Goal: Communication & Community: Share content

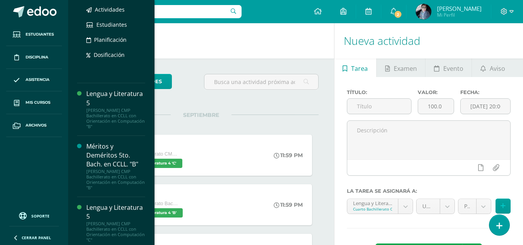
scroll to position [155, 0]
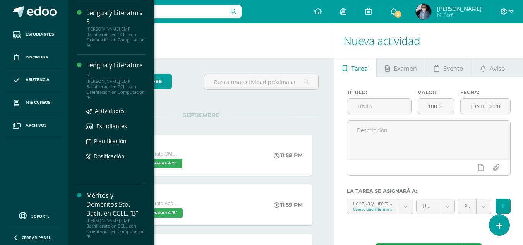
click at [111, 72] on div "Lengua y Literatura 5" at bounding box center [115, 70] width 59 height 18
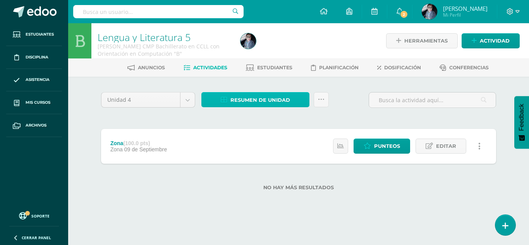
click at [252, 100] on span "Resumen de unidad" at bounding box center [260, 100] width 60 height 14
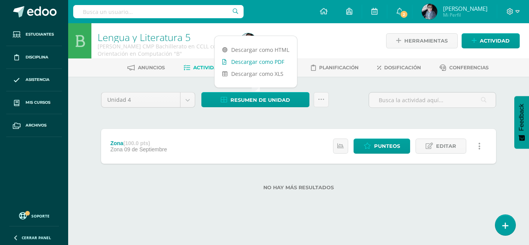
click at [256, 59] on link "Descargar como PDF" at bounding box center [255, 62] width 82 height 12
click at [265, 48] on link "Descargar como HTML" at bounding box center [255, 50] width 82 height 12
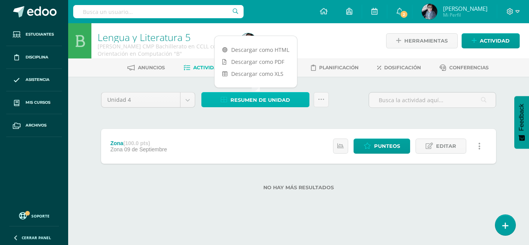
click at [262, 103] on span "Resumen de unidad" at bounding box center [260, 100] width 60 height 14
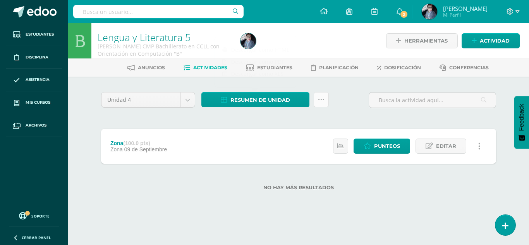
click at [319, 100] on icon at bounding box center [321, 99] width 7 height 7
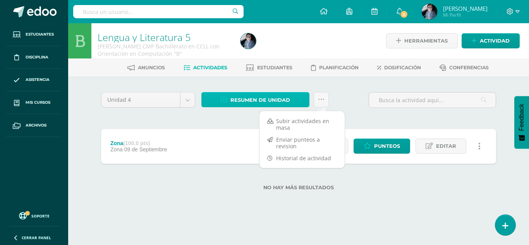
click at [272, 98] on span "Resumen de unidad" at bounding box center [260, 100] width 60 height 14
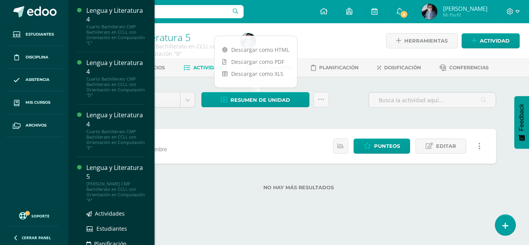
click at [108, 176] on div "Lengua y Literatura 5" at bounding box center [115, 172] width 59 height 18
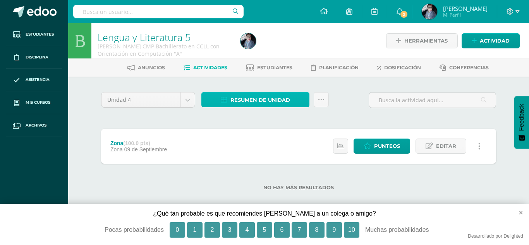
click at [267, 105] on span "Resumen de unidad" at bounding box center [260, 100] width 60 height 14
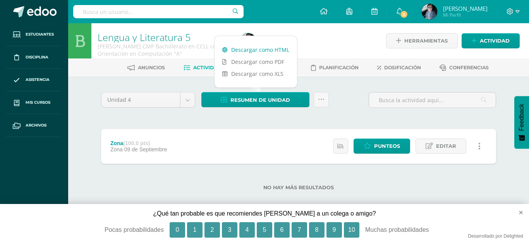
click at [271, 51] on link "Descargar como HTML" at bounding box center [255, 50] width 82 height 12
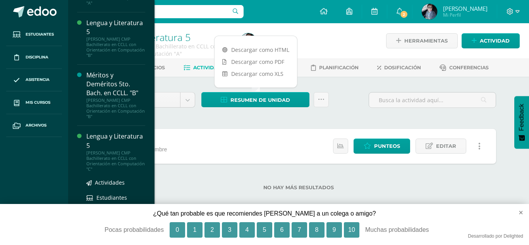
scroll to position [189, 0]
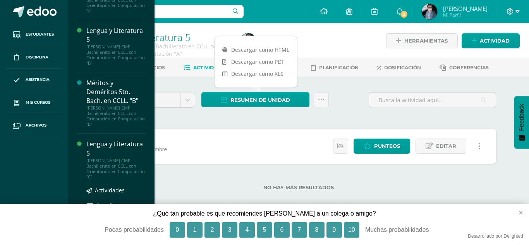
click at [103, 141] on div "Lengua y Literatura 5" at bounding box center [115, 149] width 59 height 18
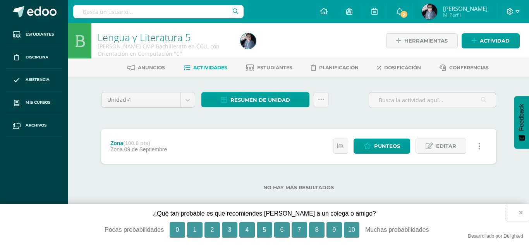
click at [520, 212] on button "×" at bounding box center [517, 212] width 23 height 17
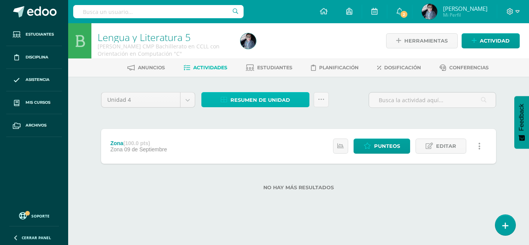
click at [245, 104] on span "Resumen de unidad" at bounding box center [260, 100] width 60 height 14
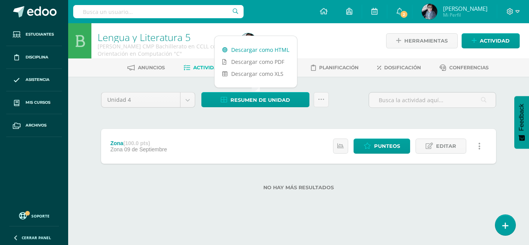
click at [252, 51] on link "Descargar como HTML" at bounding box center [255, 50] width 82 height 12
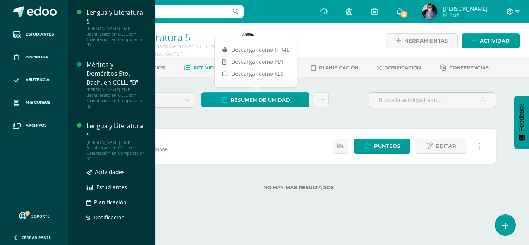
scroll to position [285, 0]
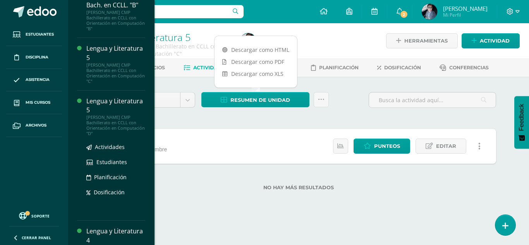
click at [106, 108] on div "Lengua y Literatura 5" at bounding box center [115, 106] width 59 height 18
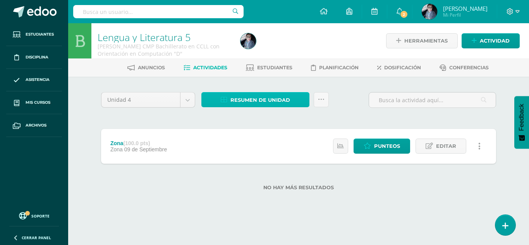
click at [262, 103] on span "Resumen de unidad" at bounding box center [260, 100] width 60 height 14
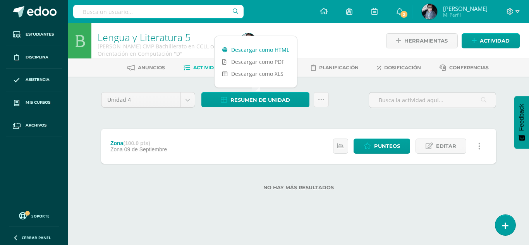
click at [270, 51] on link "Descargar como HTML" at bounding box center [255, 50] width 82 height 12
click at [192, 99] on body "Estudiantes Disciplina Asistencia Mis cursos Archivos Soporte Centro de ayuda Ú…" at bounding box center [264, 107] width 529 height 215
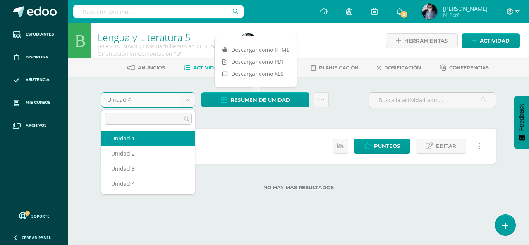
select select "Unidad 1"
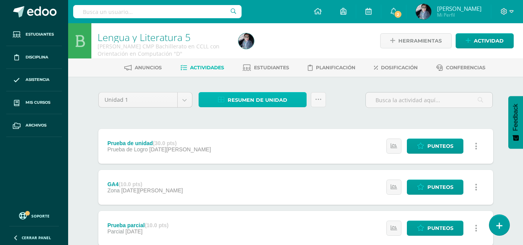
click at [267, 104] on span "Resumen de unidad" at bounding box center [258, 100] width 60 height 14
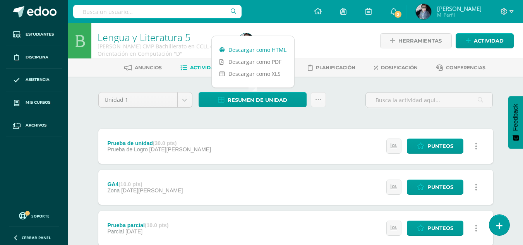
click at [270, 50] on link "Descargar como HTML" at bounding box center [253, 50] width 82 height 12
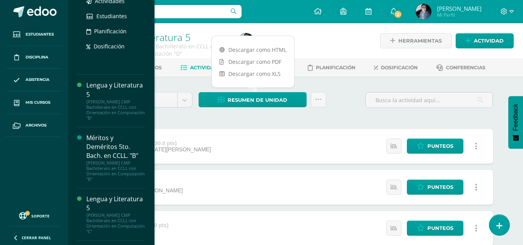
scroll to position [232, 0]
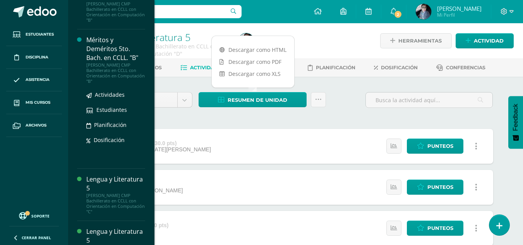
click at [106, 41] on div "Méritos y Deméritos 5to. Bach. en CCLL. "B"" at bounding box center [115, 49] width 59 height 27
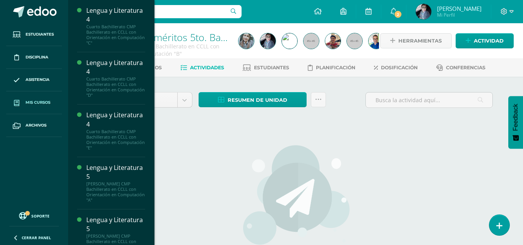
click at [36, 105] on span "Mis cursos" at bounding box center [38, 102] width 25 height 6
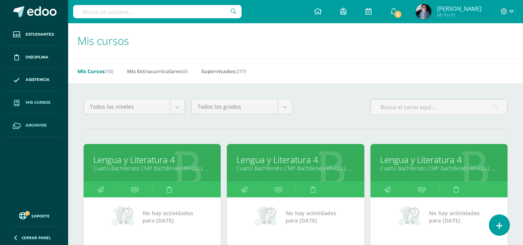
click at [33, 126] on span "Archivos" at bounding box center [36, 125] width 21 height 6
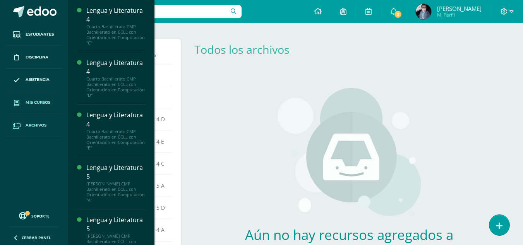
click at [39, 102] on span "Mis cursos" at bounding box center [38, 102] width 25 height 6
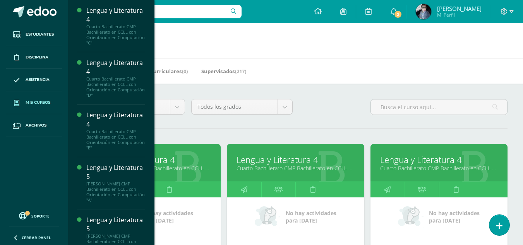
click at [47, 101] on span "Mis cursos" at bounding box center [38, 102] width 25 height 6
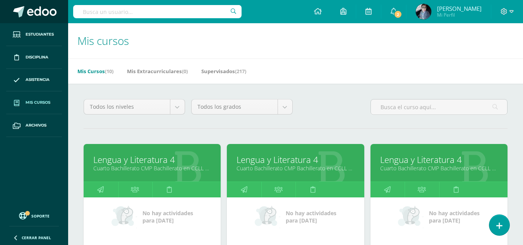
click at [54, 10] on span at bounding box center [41, 12] width 29 height 12
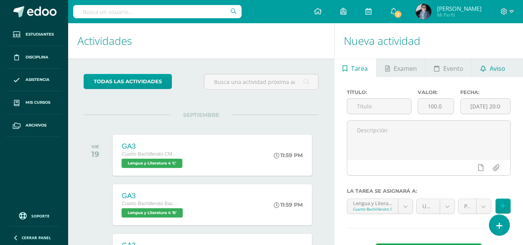
click at [507, 72] on link "Aviso" at bounding box center [492, 67] width 41 height 19
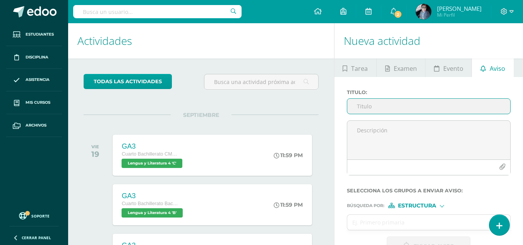
click at [377, 109] on input "Titulo :" at bounding box center [428, 106] width 163 height 15
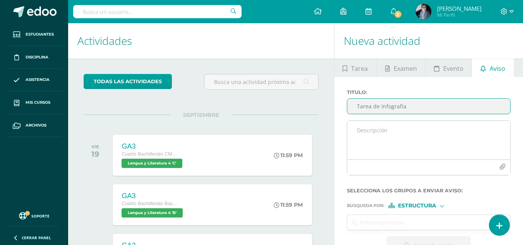
type input "Tarea de Infografía"
click at [358, 130] on textarea at bounding box center [428, 140] width 163 height 39
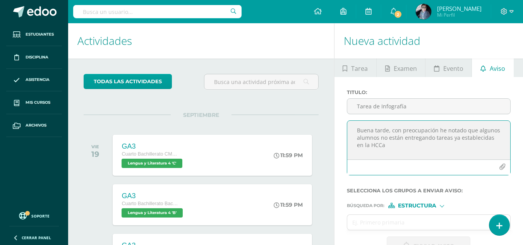
drag, startPoint x: 368, startPoint y: 145, endPoint x: 386, endPoint y: 154, distance: 19.9
click at [386, 154] on textarea "Buena tarde, con preocupación he notado que algunos alumnos no están entregando…" at bounding box center [428, 140] width 163 height 39
click at [402, 149] on textarea "Buena tarde, con preocupación he notado que algunos alumnos no están entregando…" at bounding box center [428, 140] width 163 height 39
click at [361, 146] on textarea "Buena tarde, con preocupación he notado que algunos alumnos no están entregando…" at bounding box center [428, 140] width 163 height 39
click at [393, 146] on textarea "Buena tarde, con preocupación he notado que algunos alumnos no están entregando…" at bounding box center [428, 140] width 163 height 39
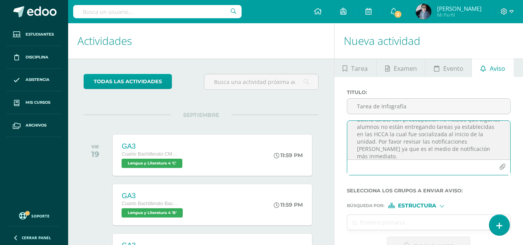
scroll to position [17, 0]
click at [405, 137] on textarea "Buena tarde, con preocupación he notado que algunos alumnos no están entregando…" at bounding box center [428, 140] width 163 height 39
drag, startPoint x: 454, startPoint y: 144, endPoint x: 469, endPoint y: 143, distance: 15.1
click at [471, 143] on textarea "Buena tarde, con preocupación he notado que algunos alumnos no están entregando…" at bounding box center [428, 140] width 163 height 39
click at [443, 142] on textarea "Buena tarde, con preocupación he notado que algunos alumnos no están entregando…" at bounding box center [428, 140] width 163 height 39
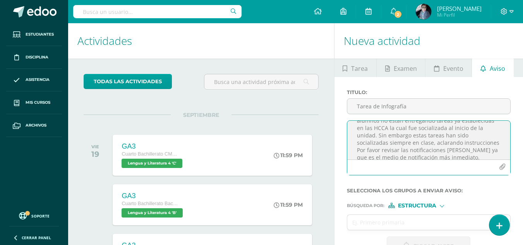
click at [459, 144] on textarea "Buena tarde, con preocupación he notado que algunos alumnos no están entregando…" at bounding box center [428, 140] width 163 height 39
click at [497, 145] on textarea "Buena tarde, con preocupación he notado que algunos alumnos no están entregando…" at bounding box center [428, 140] width 163 height 39
click at [459, 142] on textarea "Buena tarde, con preocupación he notado que algunos alumnos no están entregando…" at bounding box center [428, 140] width 163 height 39
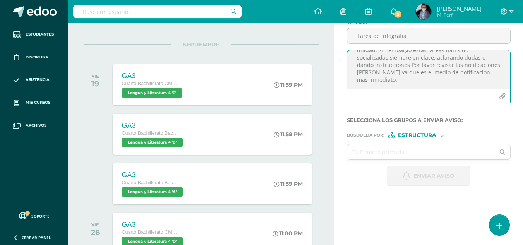
scroll to position [77, 0]
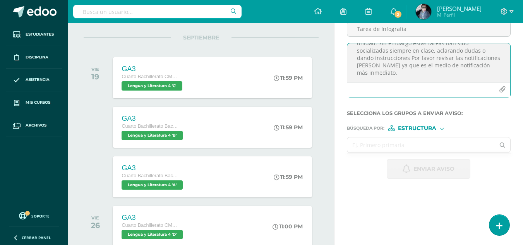
type textarea "Buena tarde, con preocupación he notado que algunos alumnos no están entregando…"
click at [386, 147] on input "text" at bounding box center [421, 144] width 148 height 15
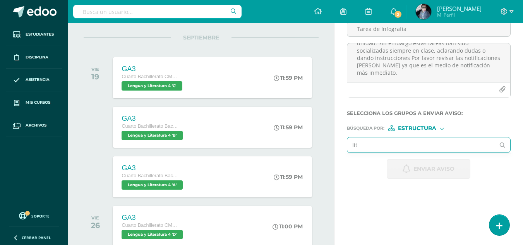
type input "lite"
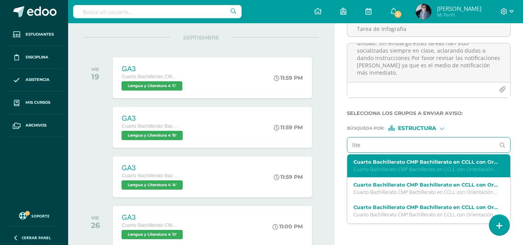
click at [412, 170] on p "Cuarto Bachillerato CMP Bachillerato en CCLL con Orientación en Computación 'C'" at bounding box center [425, 169] width 145 height 7
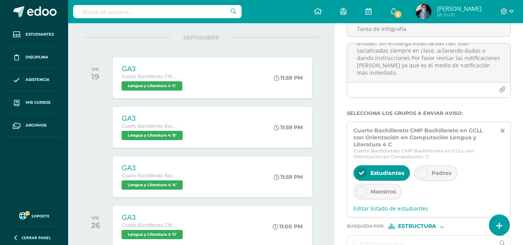
click at [447, 176] on span "Padres" at bounding box center [441, 172] width 20 height 7
click at [383, 193] on span "Maestros" at bounding box center [383, 191] width 26 height 7
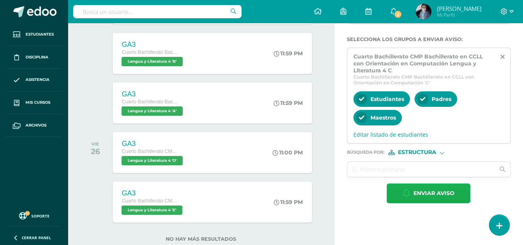
scroll to position [173, 0]
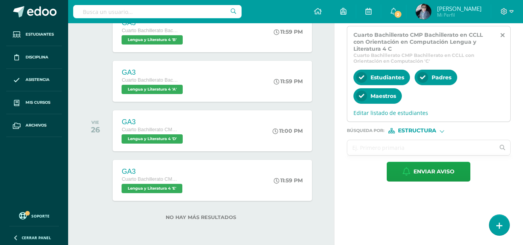
click at [371, 147] on input "text" at bounding box center [421, 147] width 148 height 15
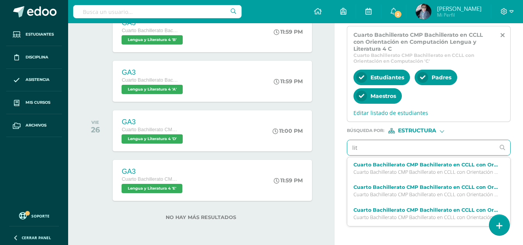
type input "lite"
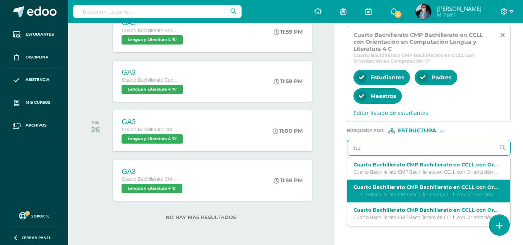
click at [382, 188] on label "Cuarto Bachillerato CMP Bachillerato en CCLL con Orientación en Computación Len…" at bounding box center [425, 187] width 145 height 6
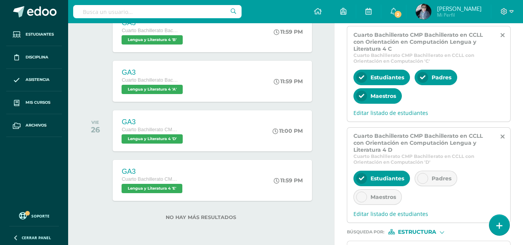
click at [439, 178] on span "Padres" at bounding box center [441, 178] width 20 height 7
click at [373, 202] on div "Maestros" at bounding box center [377, 196] width 48 height 15
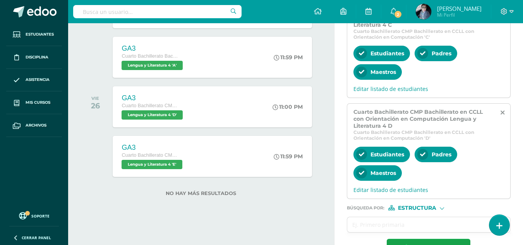
scroll to position [223, 0]
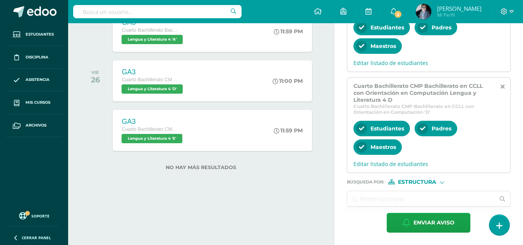
click at [377, 205] on input "text" at bounding box center [421, 198] width 148 height 15
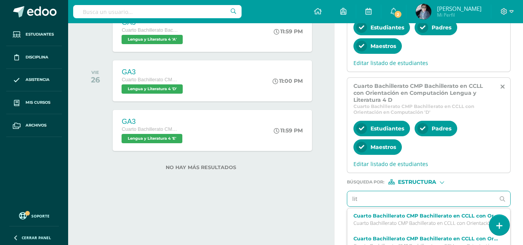
type input "lite"
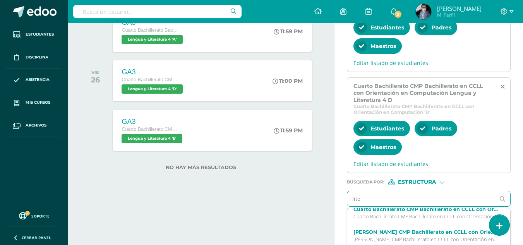
scroll to position [39, 0]
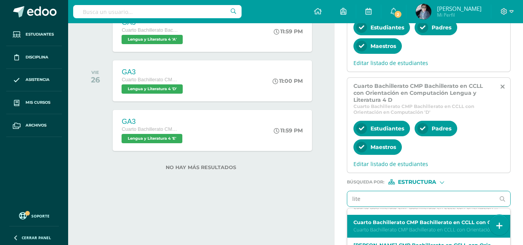
click at [385, 229] on p "Cuarto Bachillerato CMP Bachillerato en CCLL con Orientación en Computación 'E'" at bounding box center [425, 229] width 145 height 7
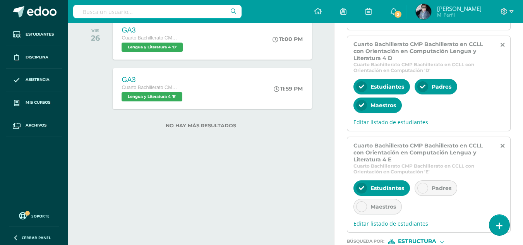
scroll to position [324, 0]
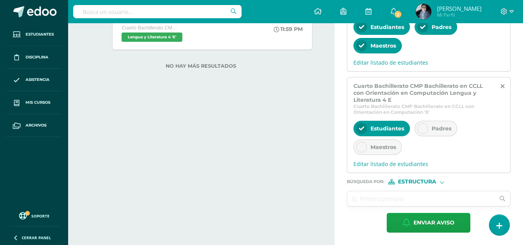
click at [440, 135] on div "Padres" at bounding box center [435, 128] width 43 height 15
click at [375, 151] on div "Maestros" at bounding box center [377, 146] width 48 height 15
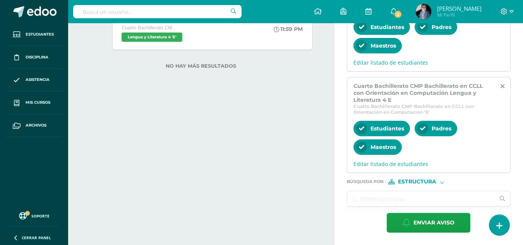
click at [361, 200] on input "text" at bounding box center [421, 198] width 148 height 15
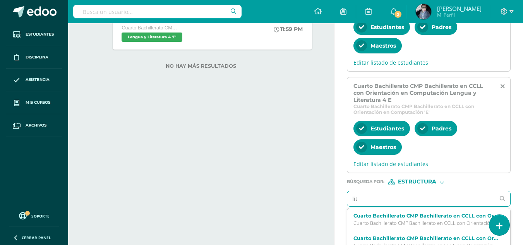
type input "lite"
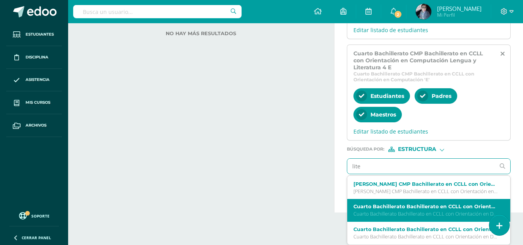
click at [369, 215] on p "Cuarto Bachillerato Bachillerato en CCLL con Orientación en Diseño Gráfico 'A'" at bounding box center [425, 214] width 145 height 7
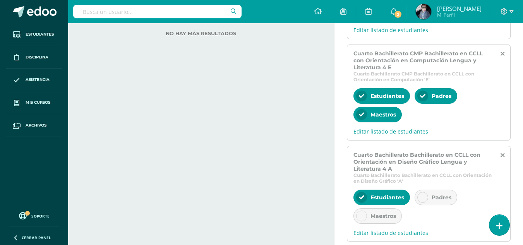
click at [440, 199] on span "Padres" at bounding box center [441, 197] width 20 height 7
click at [389, 214] on span "Maestros" at bounding box center [383, 215] width 26 height 7
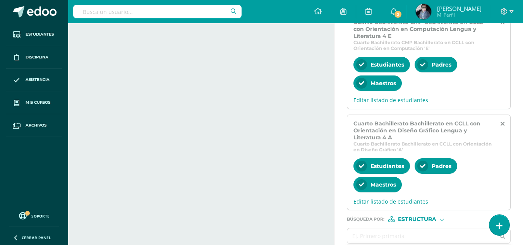
scroll to position [425, 0]
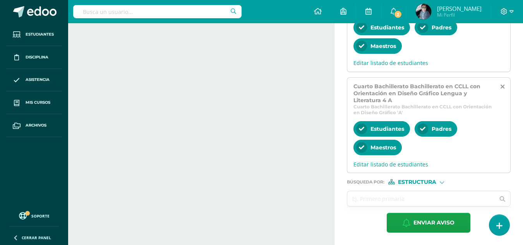
click at [367, 197] on input "text" at bounding box center [421, 198] width 148 height 15
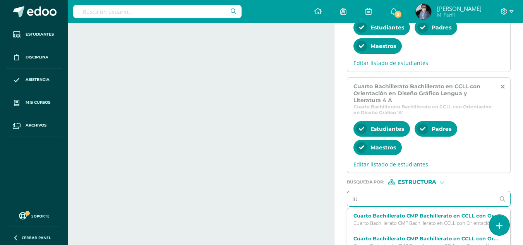
type input "lite"
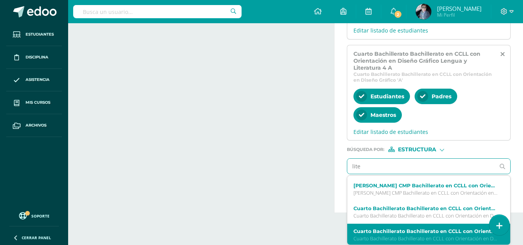
scroll to position [135, 0]
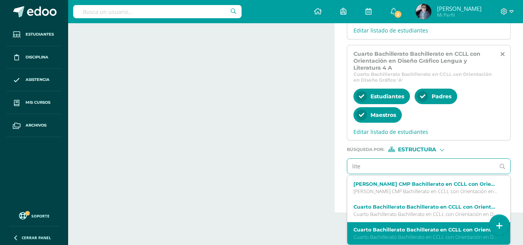
click at [383, 235] on p "Cuarto Bachillerato Bachillerato en CCLL con Orientación en Diseño Gráfico 'B'" at bounding box center [425, 237] width 145 height 7
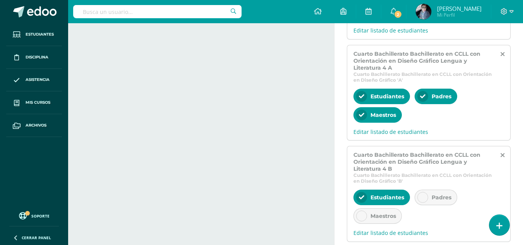
click at [446, 198] on span "Padres" at bounding box center [441, 197] width 20 height 7
click at [381, 218] on span "Maestros" at bounding box center [383, 215] width 26 height 7
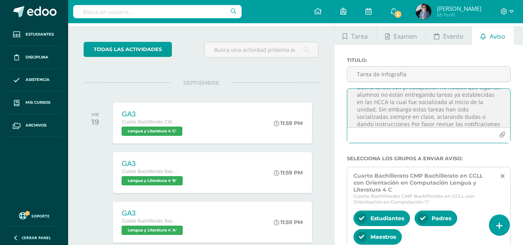
scroll to position [15, 0]
click at [387, 112] on textarea "Buena tarde, con preocupación he notado que algunos alumnos no están entregando…" at bounding box center [428, 108] width 163 height 39
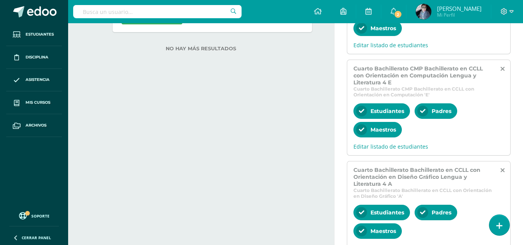
scroll to position [527, 0]
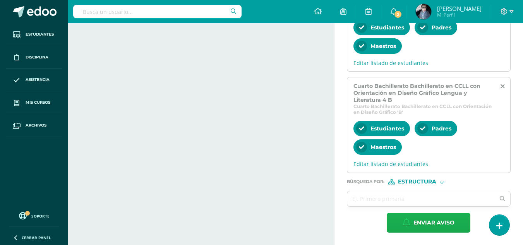
type textarea "Buena tarde, con preocupación he notado que algunos alumnos no están entregando…"
click at [428, 222] on span "Enviar aviso" at bounding box center [433, 222] width 41 height 19
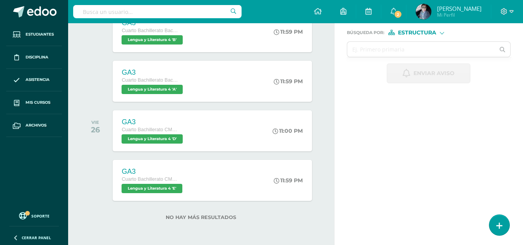
scroll to position [0, 0]
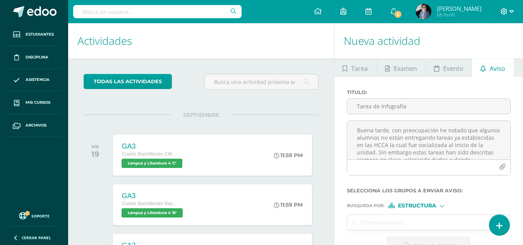
click at [510, 11] on icon at bounding box center [511, 11] width 4 height 7
click at [489, 52] on span "Cerrar sesión" at bounding box center [486, 52] width 35 height 7
